Goal: Use online tool/utility

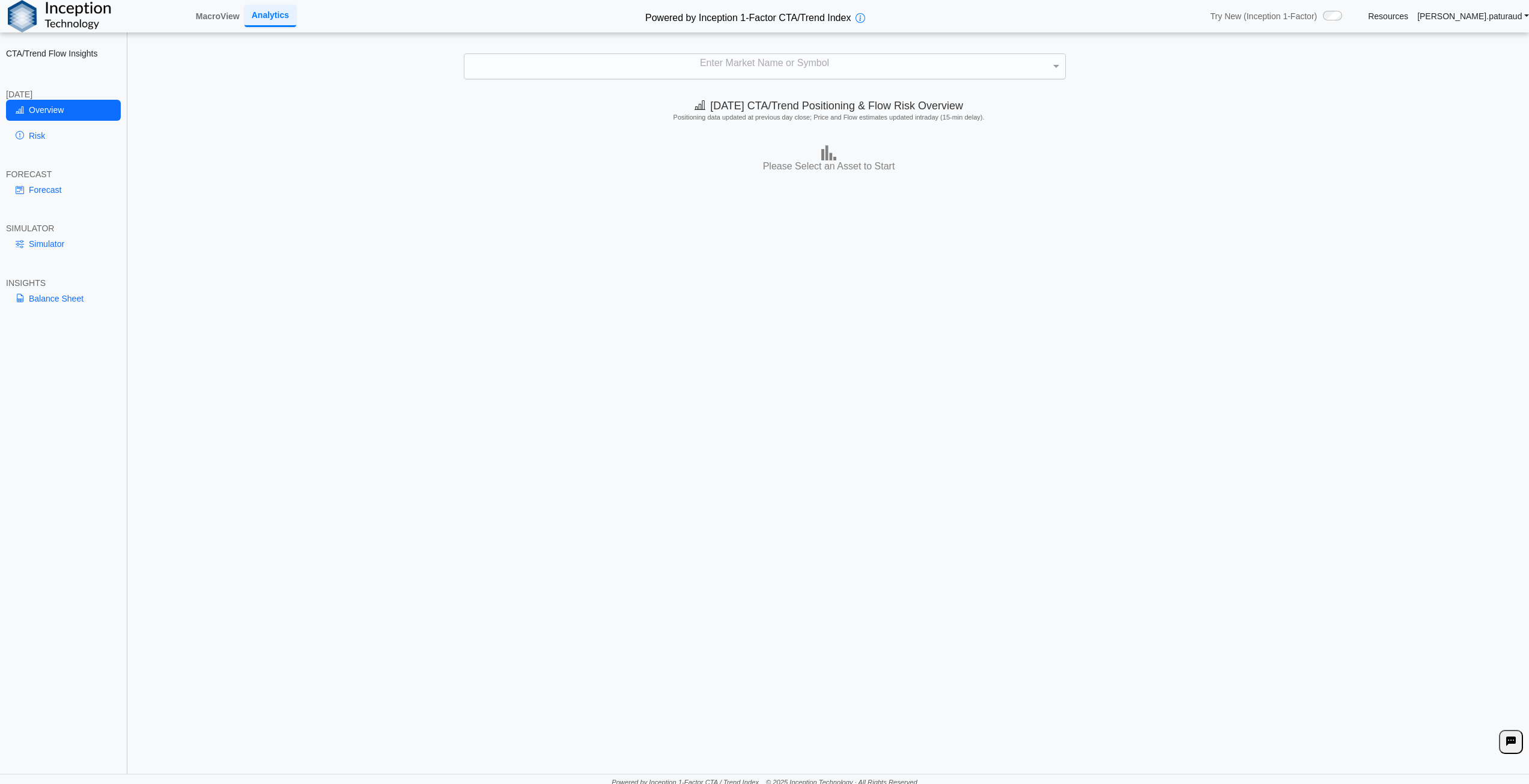
click at [699, 65] on div "Enter Market Name or Symbol" at bounding box center [764, 67] width 601 height 25
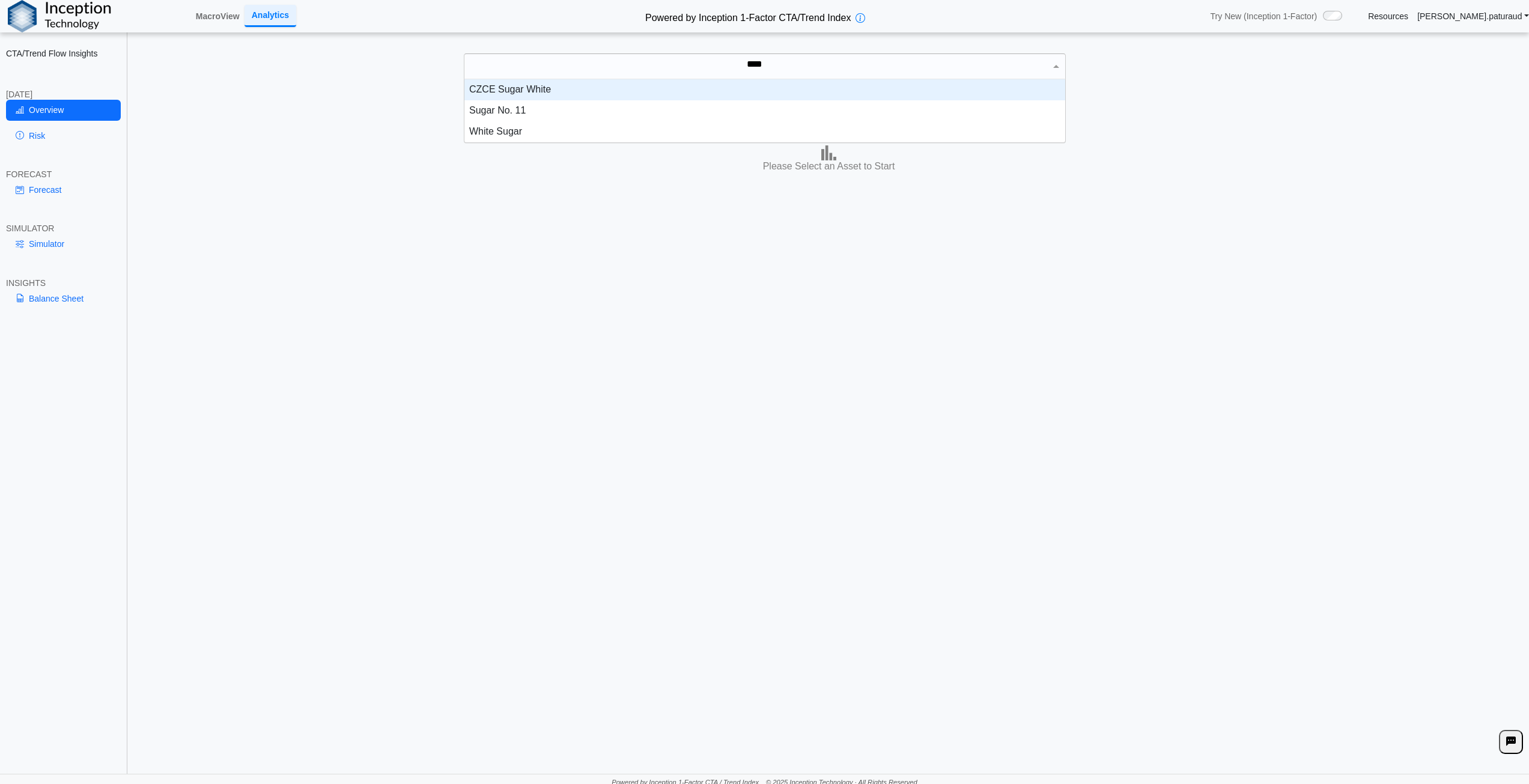
scroll to position [54, 592]
type input "*****"
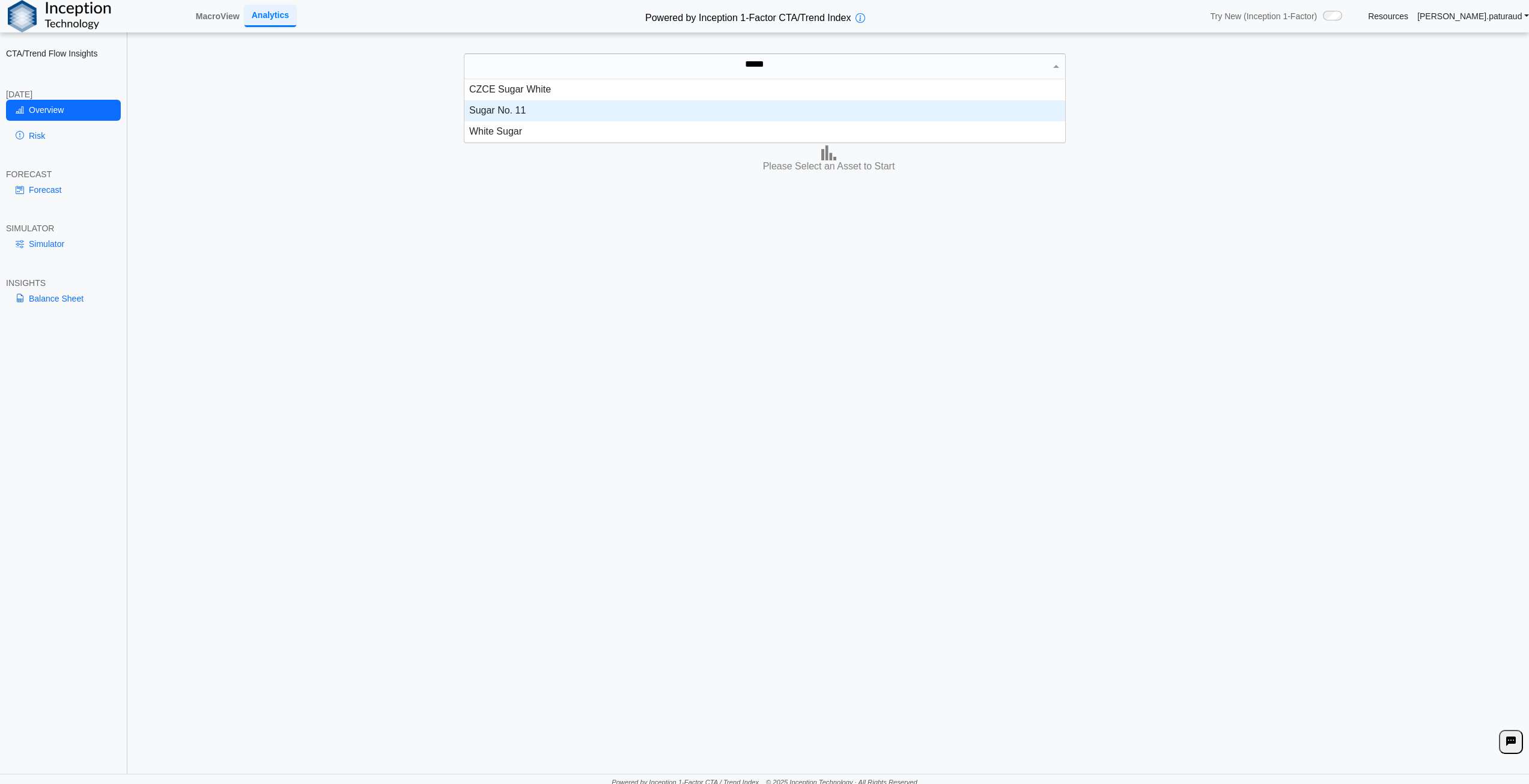
click at [580, 113] on div "Sugar No. 11" at bounding box center [764, 111] width 601 height 21
